Goal: Register for event/course

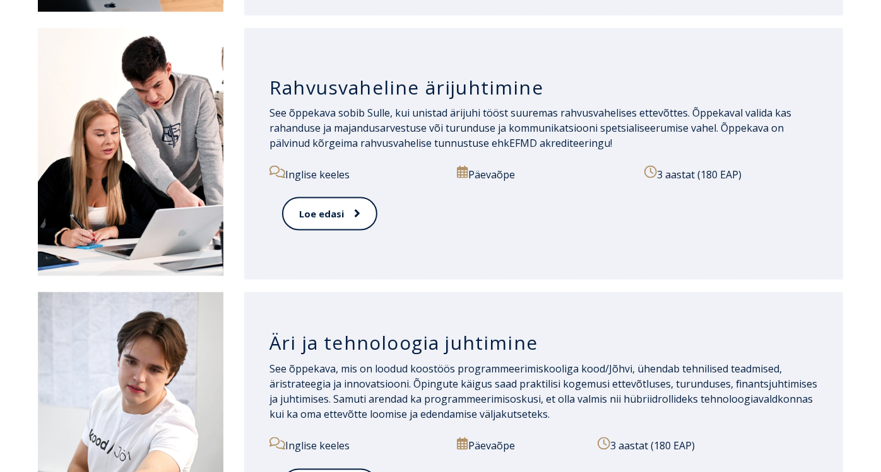
scroll to position [1196, 0]
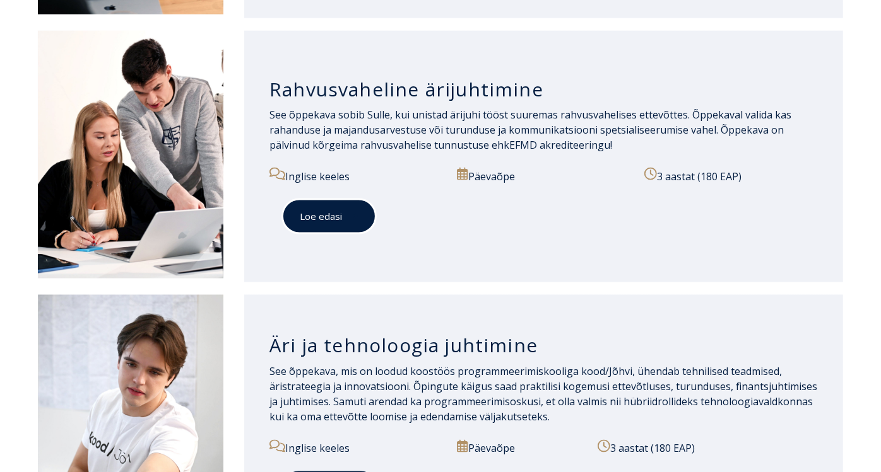
click at [331, 220] on link "Loe edasi" at bounding box center [329, 216] width 94 height 35
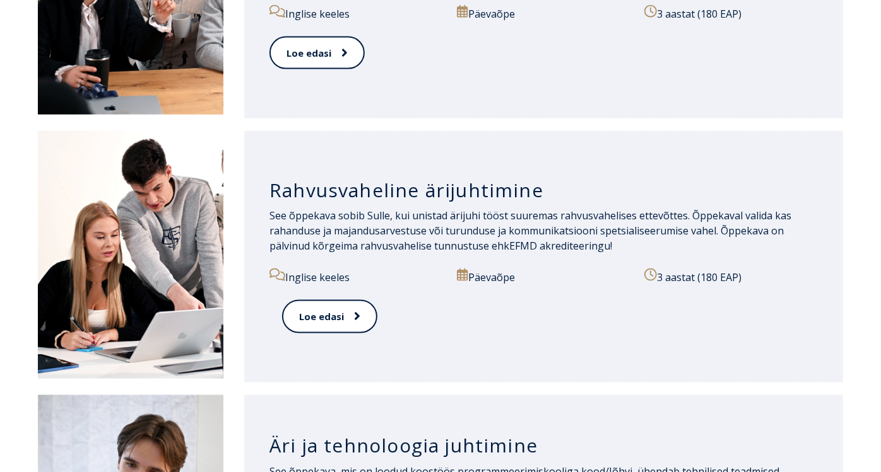
scroll to position [978, 0]
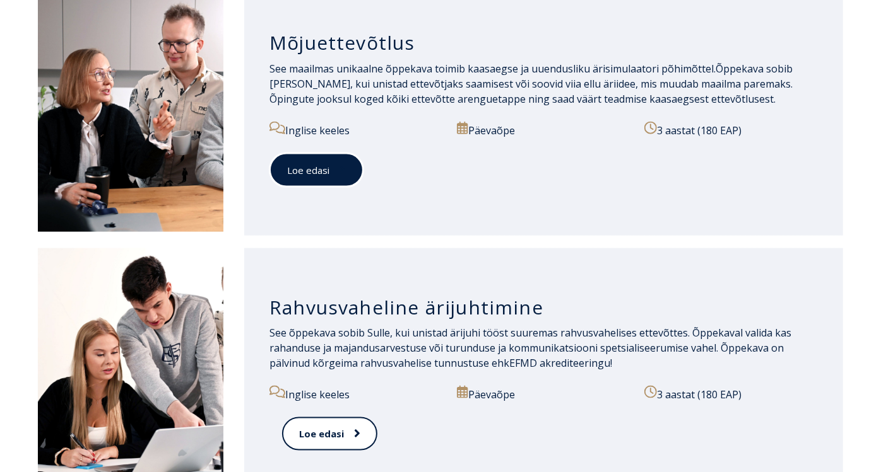
click at [317, 161] on link "Loe edasi" at bounding box center [316, 170] width 94 height 35
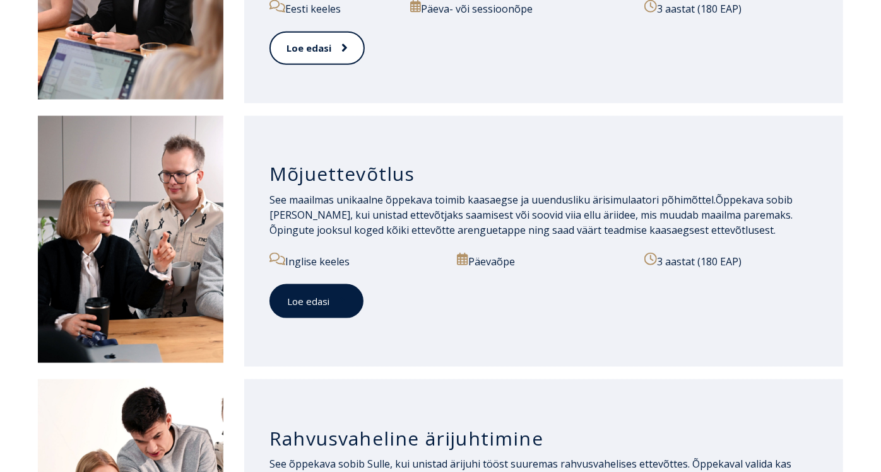
scroll to position [923, 0]
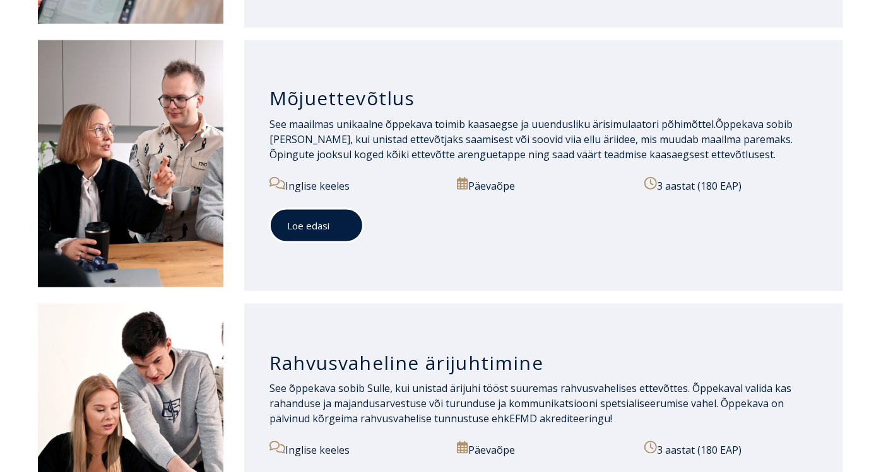
click at [317, 225] on link "Loe edasi" at bounding box center [316, 226] width 94 height 35
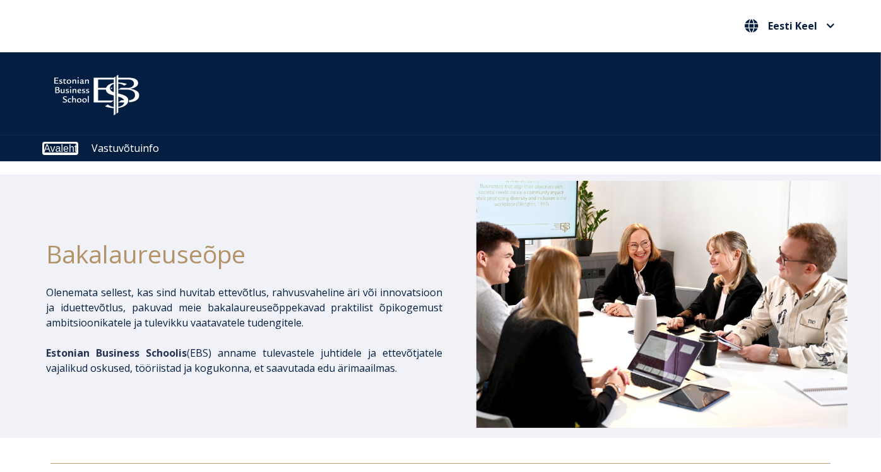
click at [68, 153] on link "Avaleht" at bounding box center [60, 148] width 33 height 11
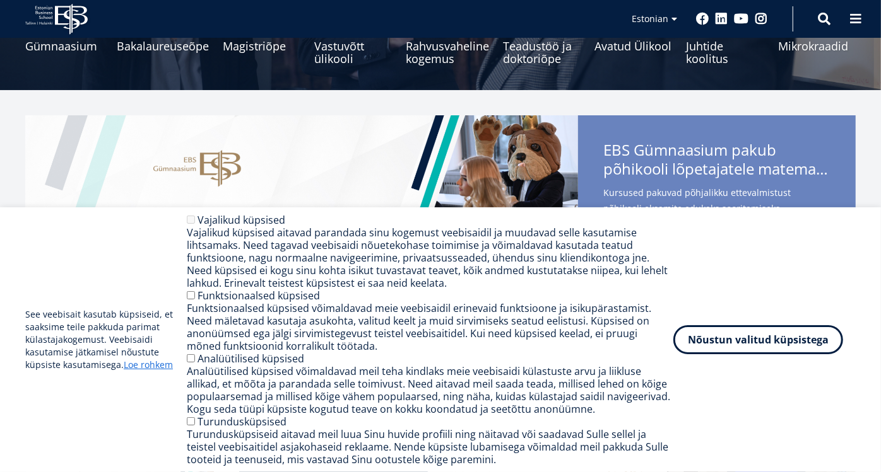
scroll to position [218, 0]
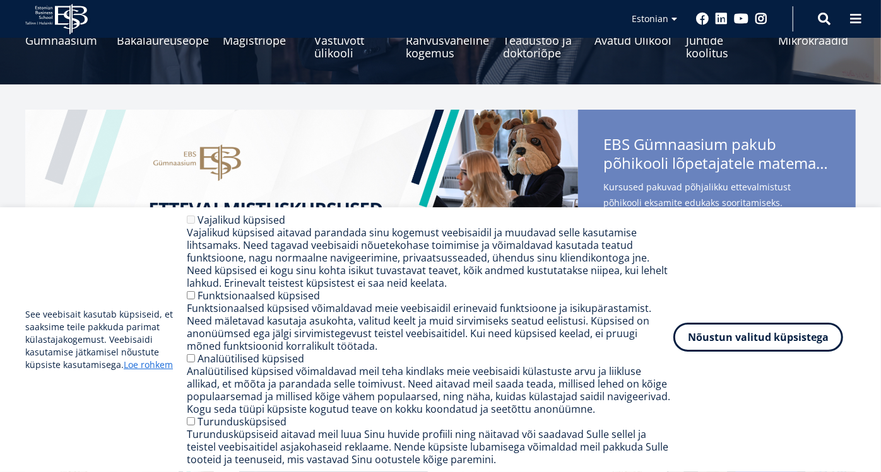
click at [730, 342] on button "Nõustun valitud küpsistega" at bounding box center [758, 337] width 170 height 29
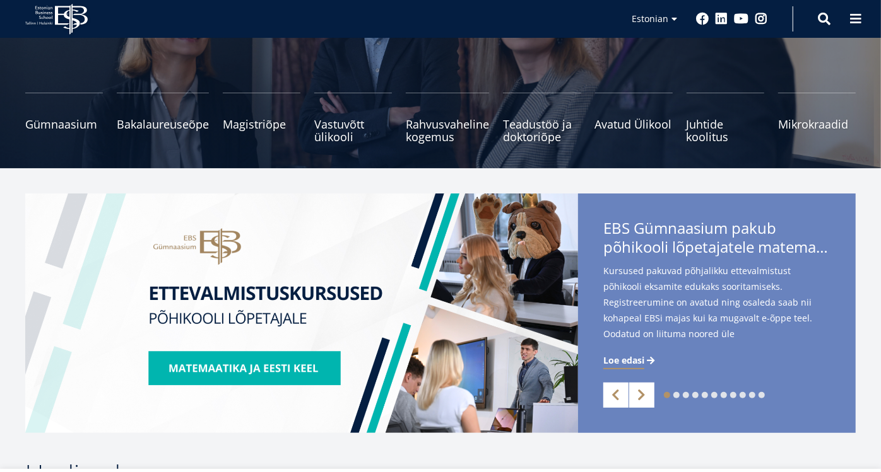
scroll to position [131, 0]
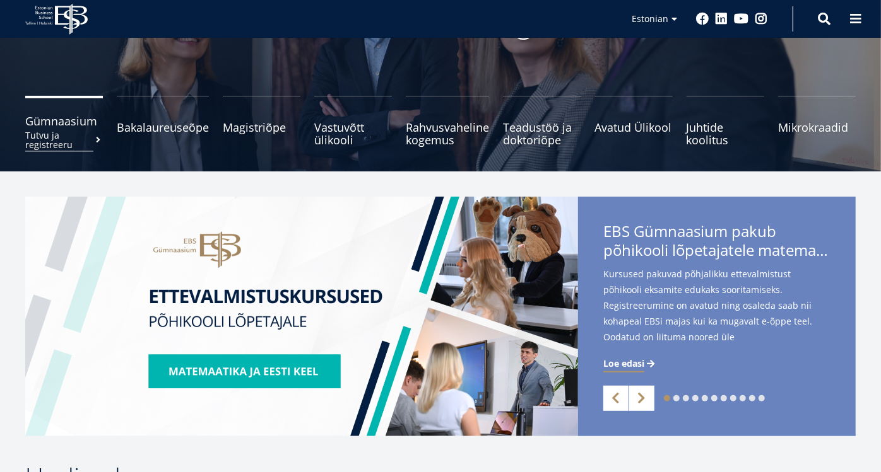
click at [68, 127] on span "Gümnaasium Tutvu ja registreeru" at bounding box center [64, 121] width 78 height 13
